Goal: Use online tool/utility: Use online tool/utility

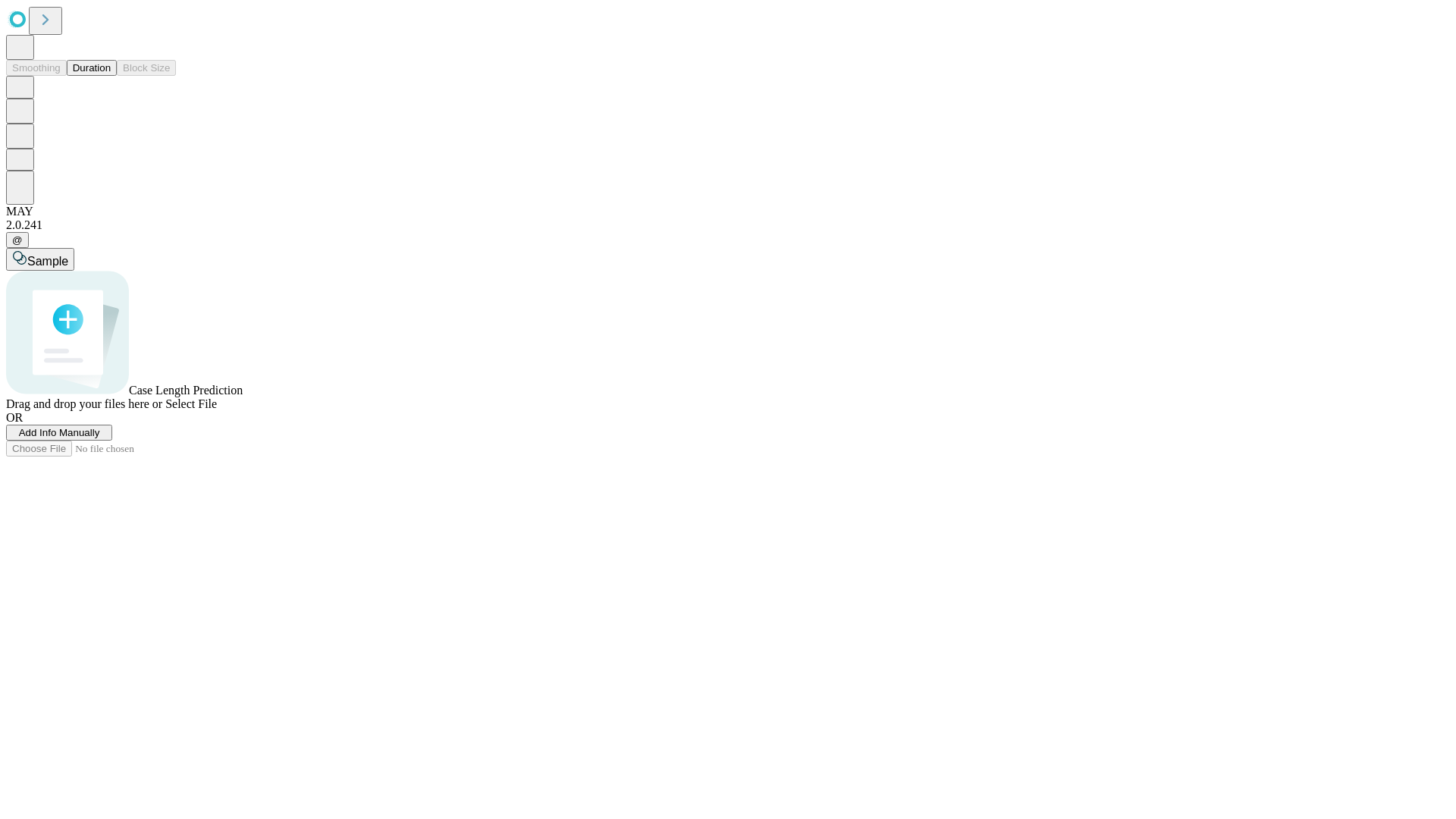
click at [111, 76] on button "Duration" at bounding box center [92, 67] width 50 height 16
click at [68, 255] on span "Sample" at bounding box center [48, 261] width 41 height 12
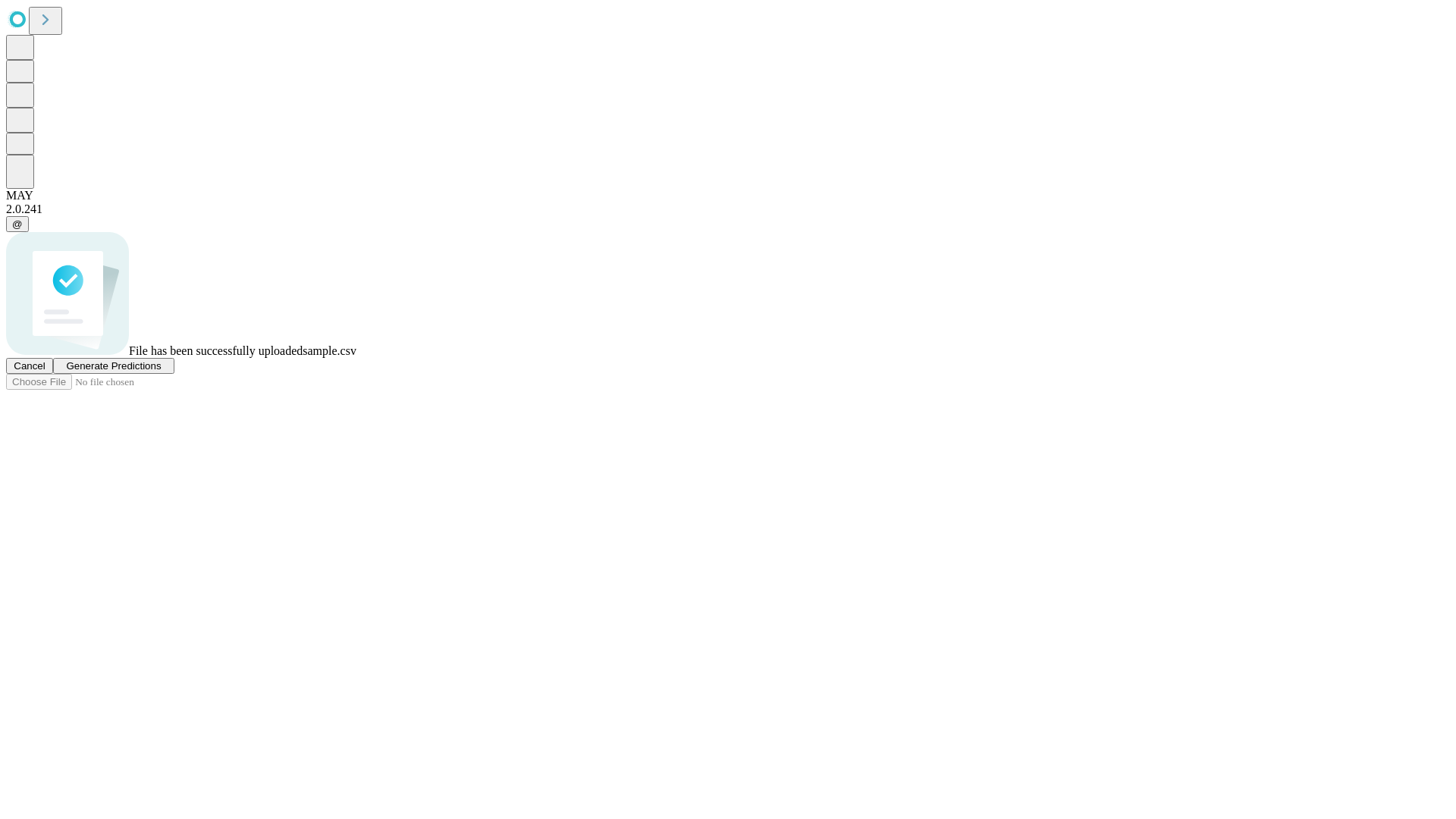
click at [161, 372] on span "Generate Predictions" at bounding box center [113, 366] width 95 height 12
